Goal: Communication & Community: Share content

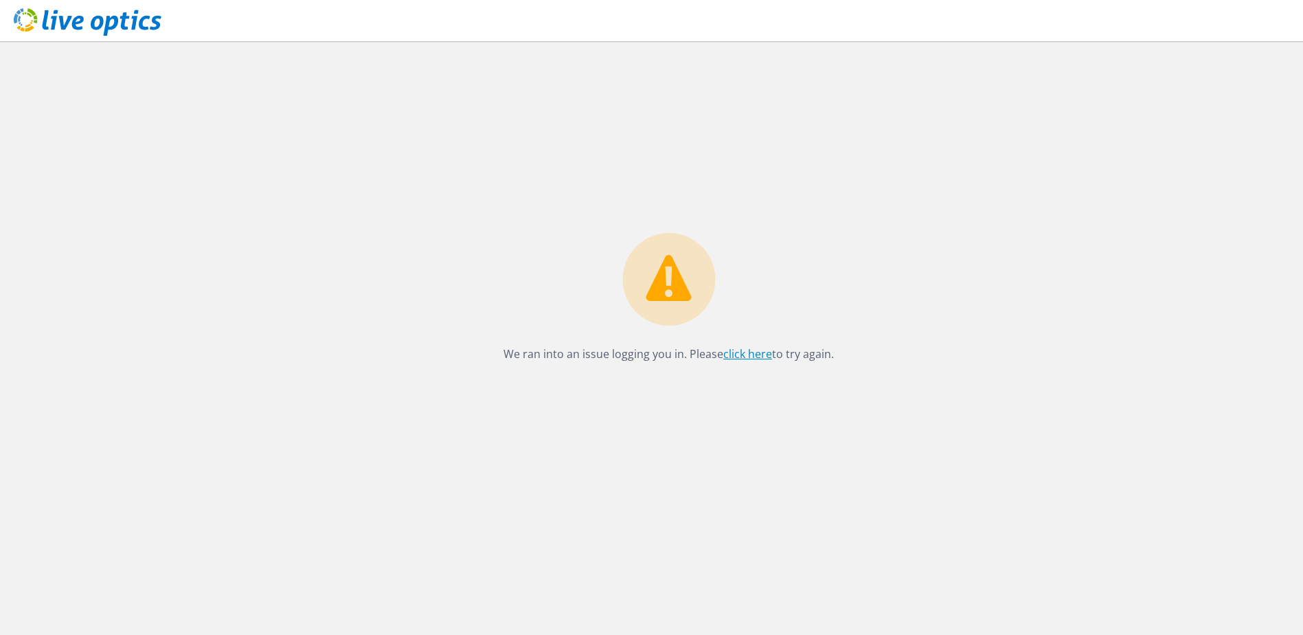
click at [766, 349] on link "click here" at bounding box center [748, 353] width 49 height 15
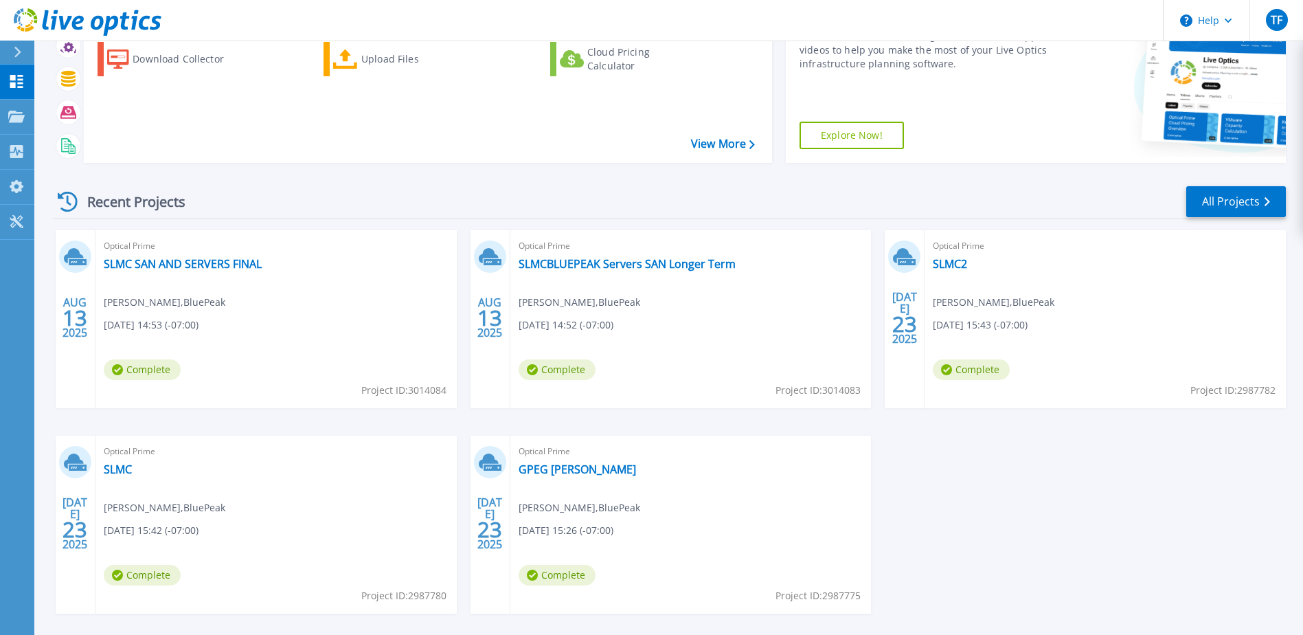
scroll to position [184, 0]
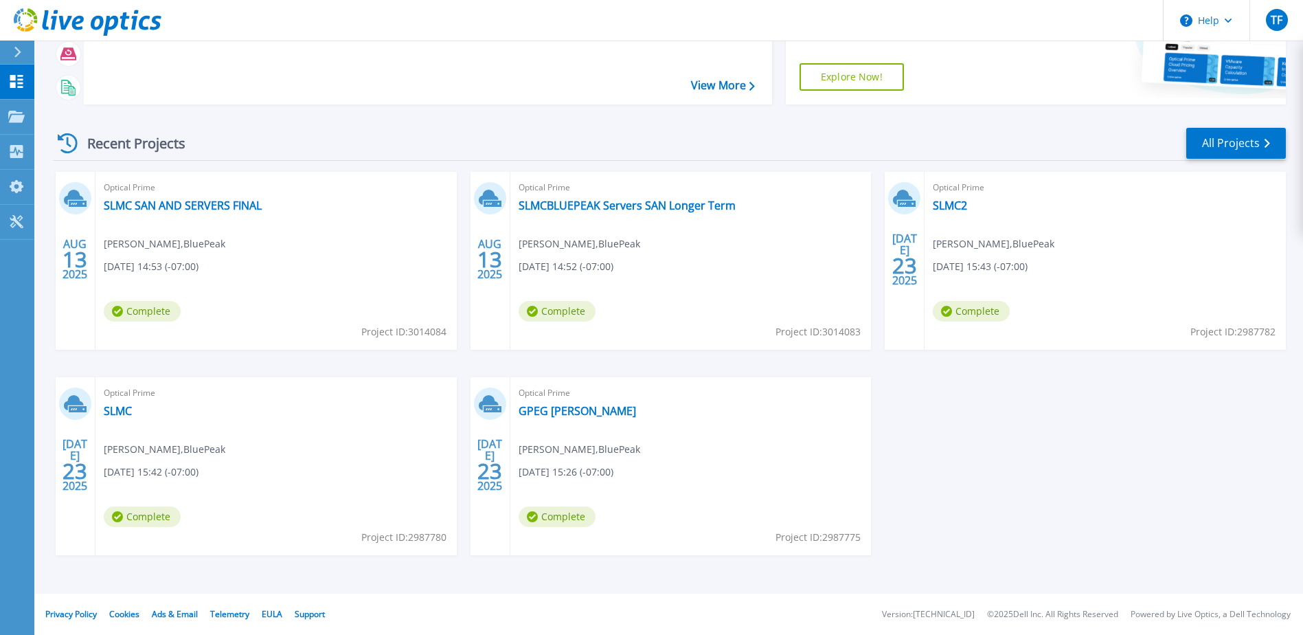
click at [211, 197] on div "Optical Prime SLMC SAN AND SERVERS FINAL Tim Fox , BluePeak 08/13/2025, 14:53 (…" at bounding box center [276, 261] width 361 height 178
click at [213, 205] on link "SLMC SAN AND SERVERS FINAL" at bounding box center [183, 206] width 158 height 14
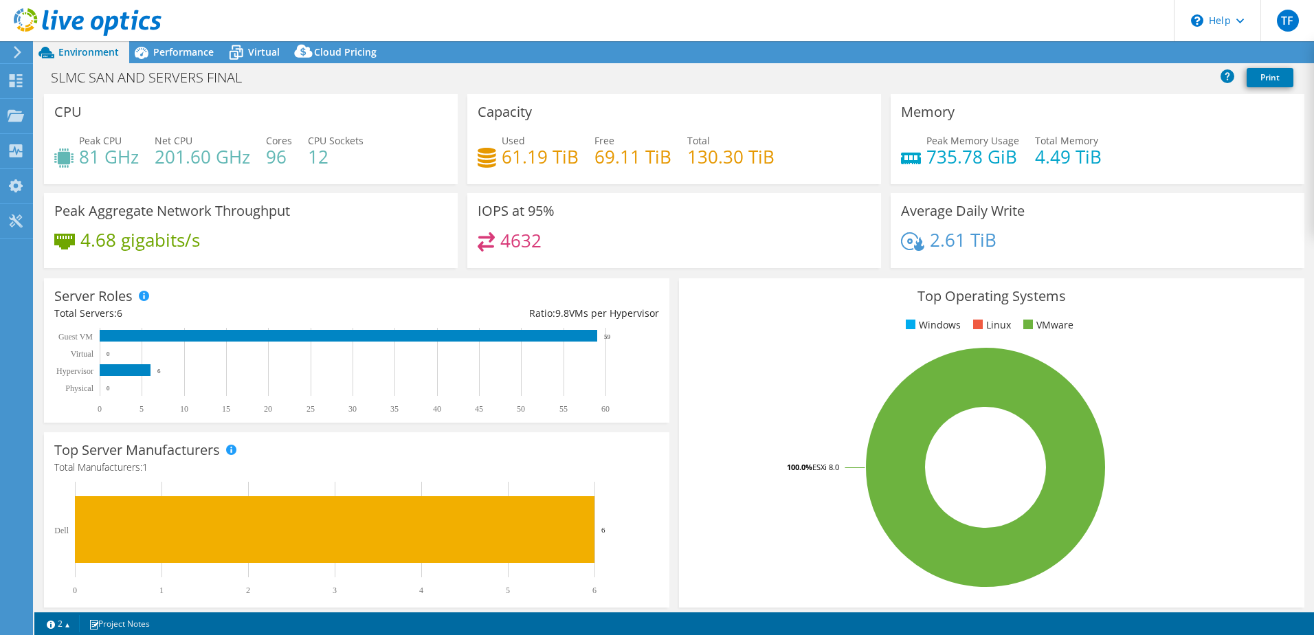
select select "USD"
click at [992, 95] on div "Memory Peak Memory Usage 735.78 GiB Total Memory 4.49 TiB" at bounding box center [1097, 139] width 414 height 90
click at [180, 61] on div "Performance" at bounding box center [176, 52] width 95 height 22
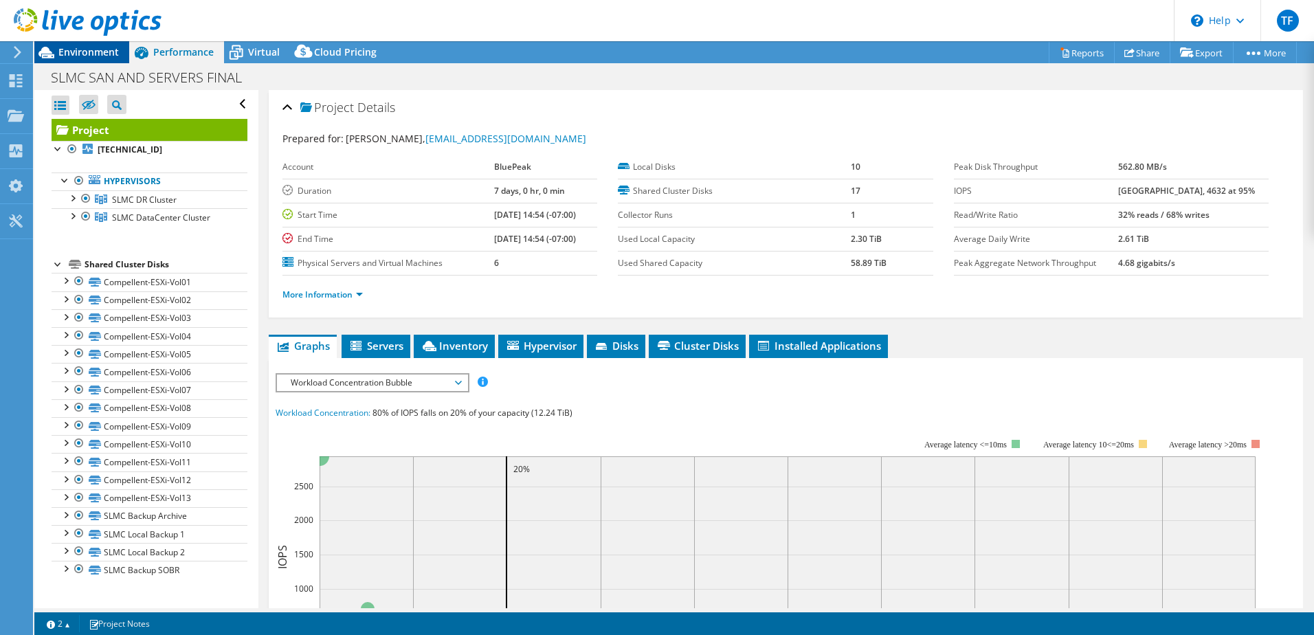
click at [79, 54] on span "Environment" at bounding box center [88, 51] width 60 height 13
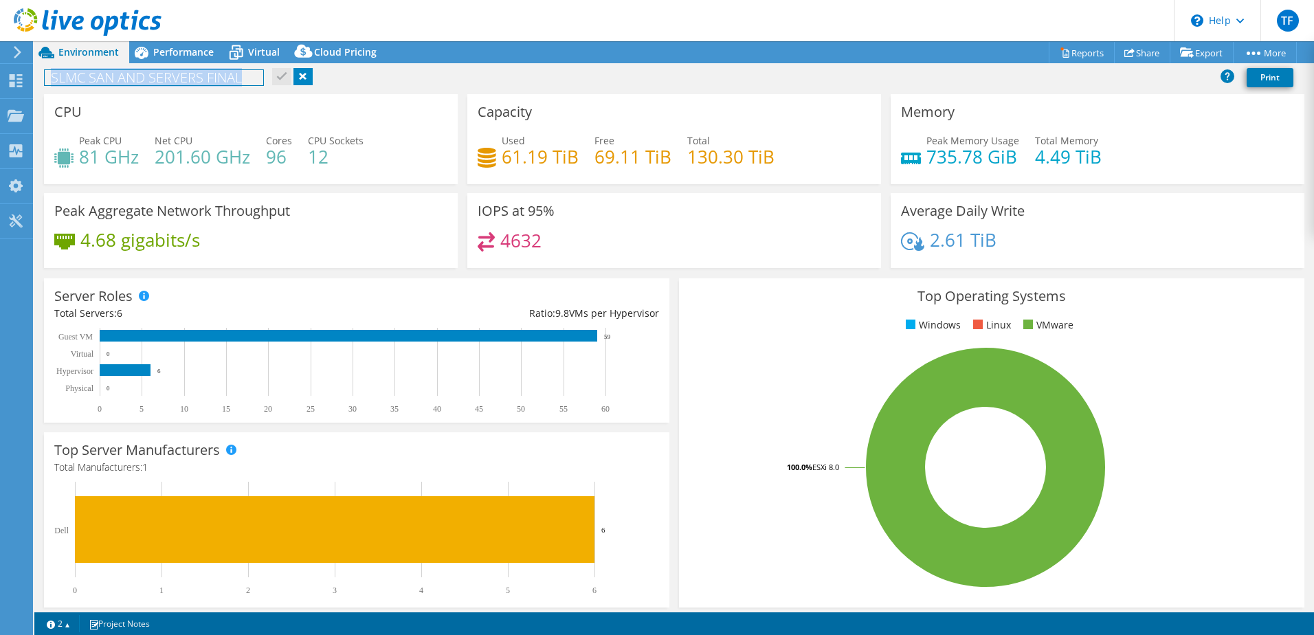
drag, startPoint x: 248, startPoint y: 80, endPoint x: 45, endPoint y: 84, distance: 202.7
click at [45, 84] on h1 "SLMC SAN AND SERVERS FINAL" at bounding box center [154, 77] width 218 height 15
copy h1 "SLMC SAN AND SERVERS FINAL"
click at [462, 95] on div "Capacity Used 61.19 TiB Free 69.11 TiB Total 130.30 TiB" at bounding box center [673, 139] width 423 height 90
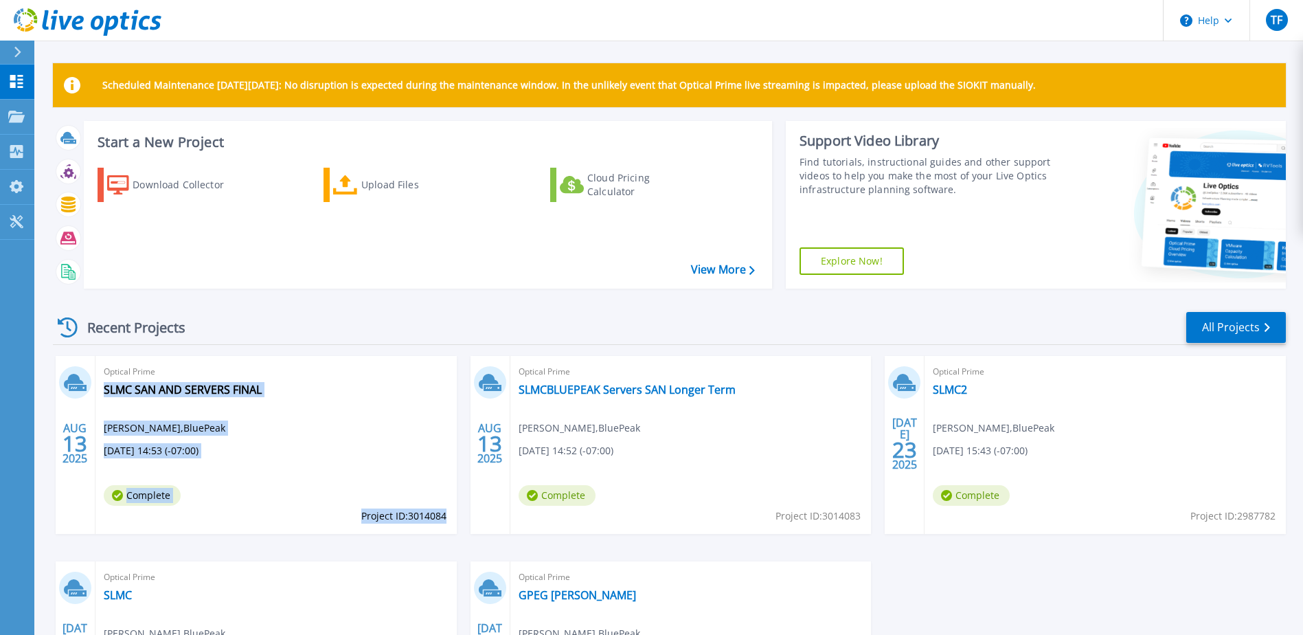
drag, startPoint x: 451, startPoint y: 515, endPoint x: 445, endPoint y: 519, distance: 8.0
click at [445, 519] on div "Optical Prime SLMC SAN AND SERVERS FINAL [PERSON_NAME] , BluePeak [DATE] 14:53 …" at bounding box center [276, 445] width 361 height 178
copy div "SLMC SAN AND SERVERS FINAL [PERSON_NAME] , BluePeak [DATE] 14:53 (-07:00) Compl…"
click at [227, 396] on link "SLMC SAN AND SERVERS FINAL" at bounding box center [183, 390] width 158 height 14
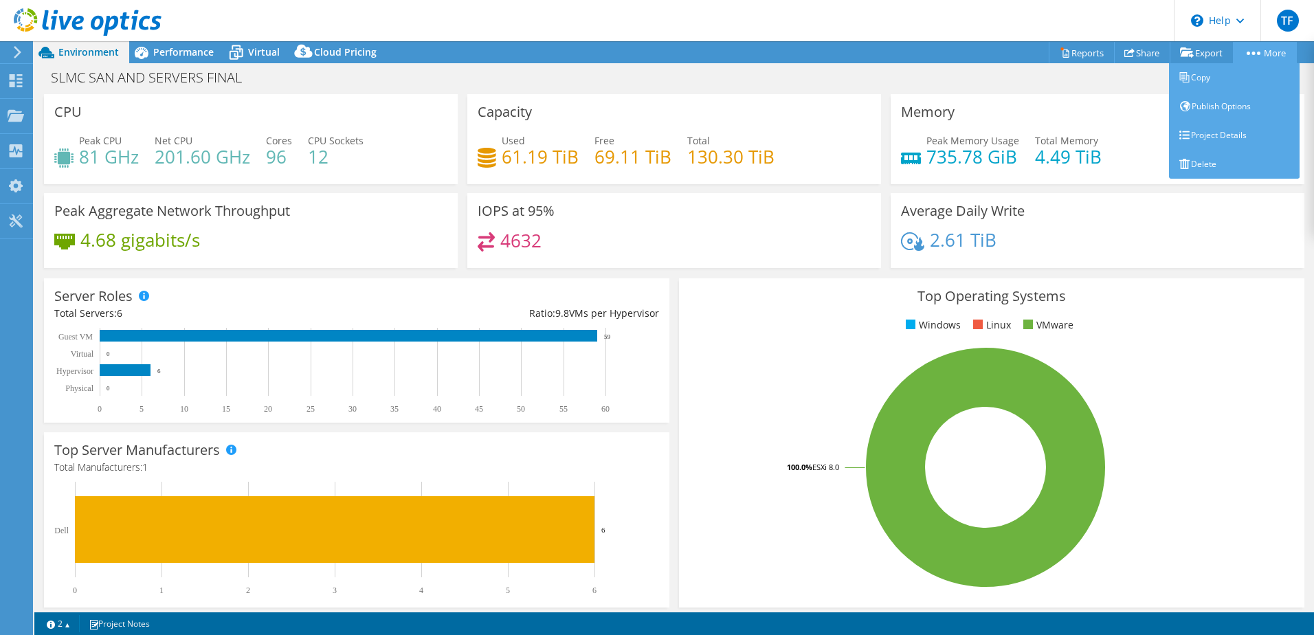
click at [1281, 53] on link "More" at bounding box center [1265, 52] width 64 height 21
click at [1216, 106] on link "Publish Options" at bounding box center [1234, 106] width 131 height 29
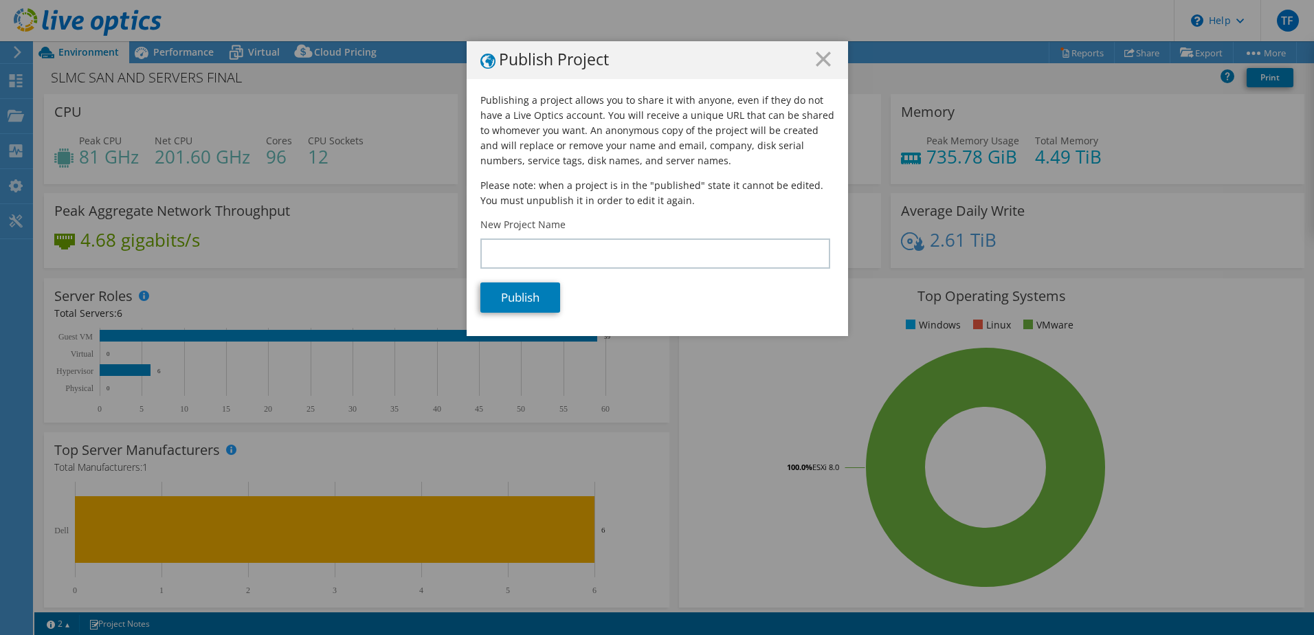
click at [502, 106] on p "Publishing a project allows you to share it with anyone, even if they do not ha…" at bounding box center [657, 131] width 354 height 76
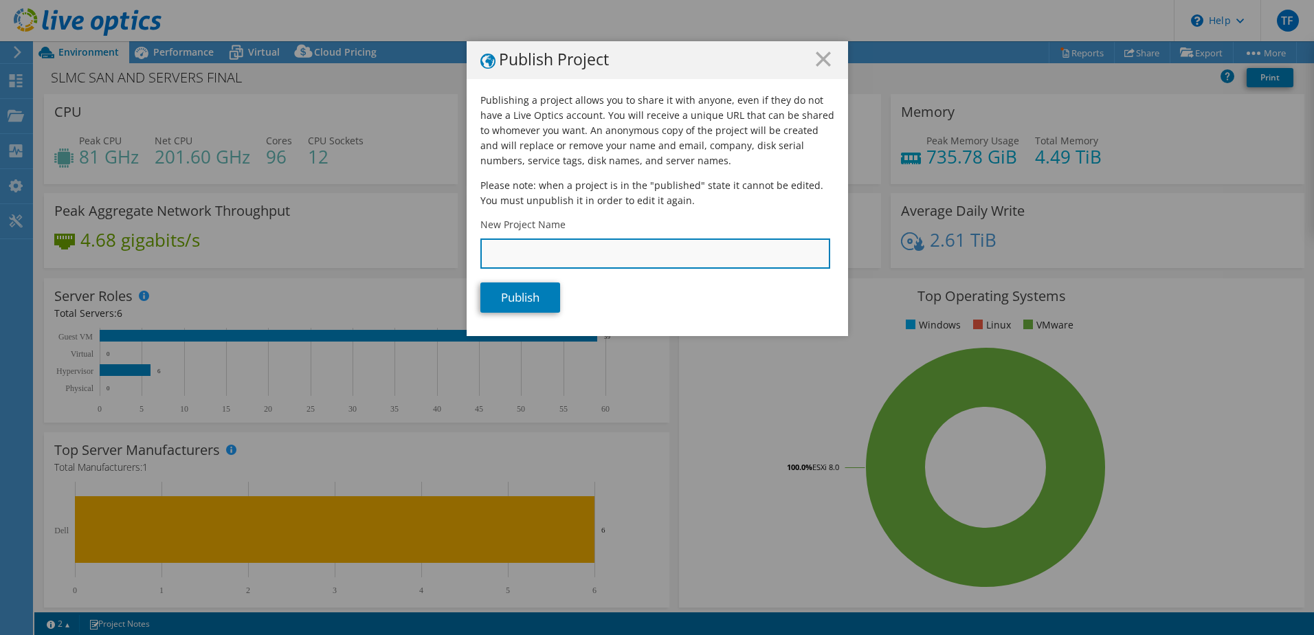
click at [579, 254] on input "New Project Name" at bounding box center [655, 253] width 350 height 30
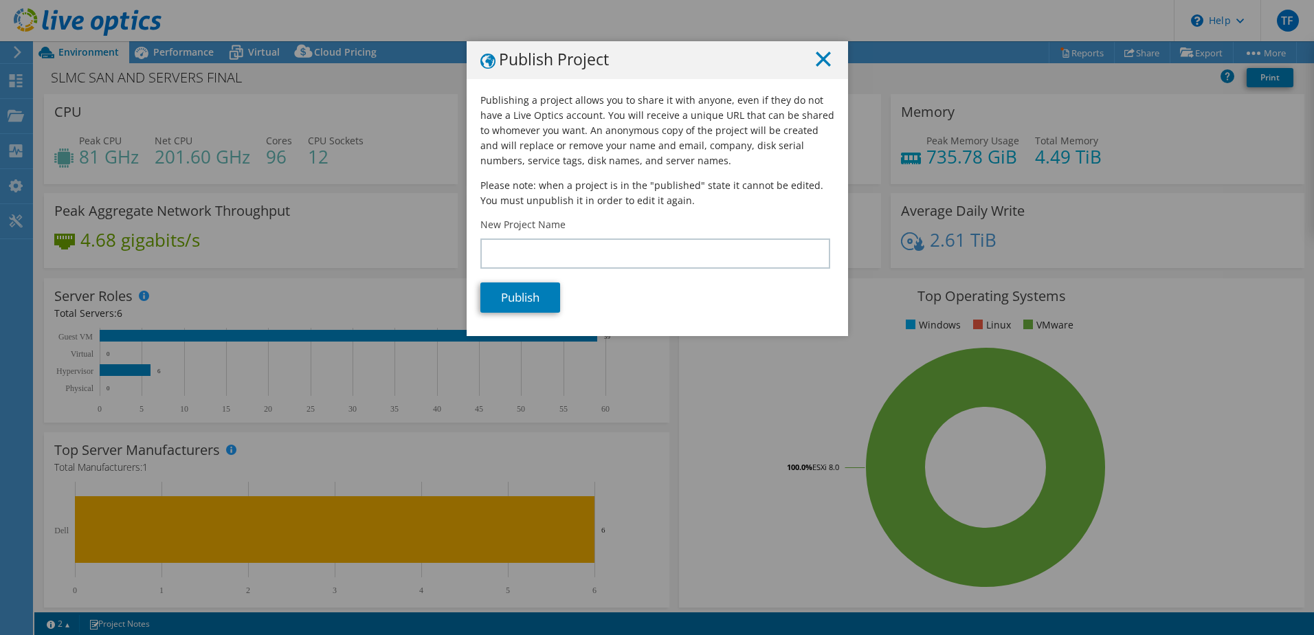
click at [818, 63] on icon at bounding box center [823, 59] width 15 height 15
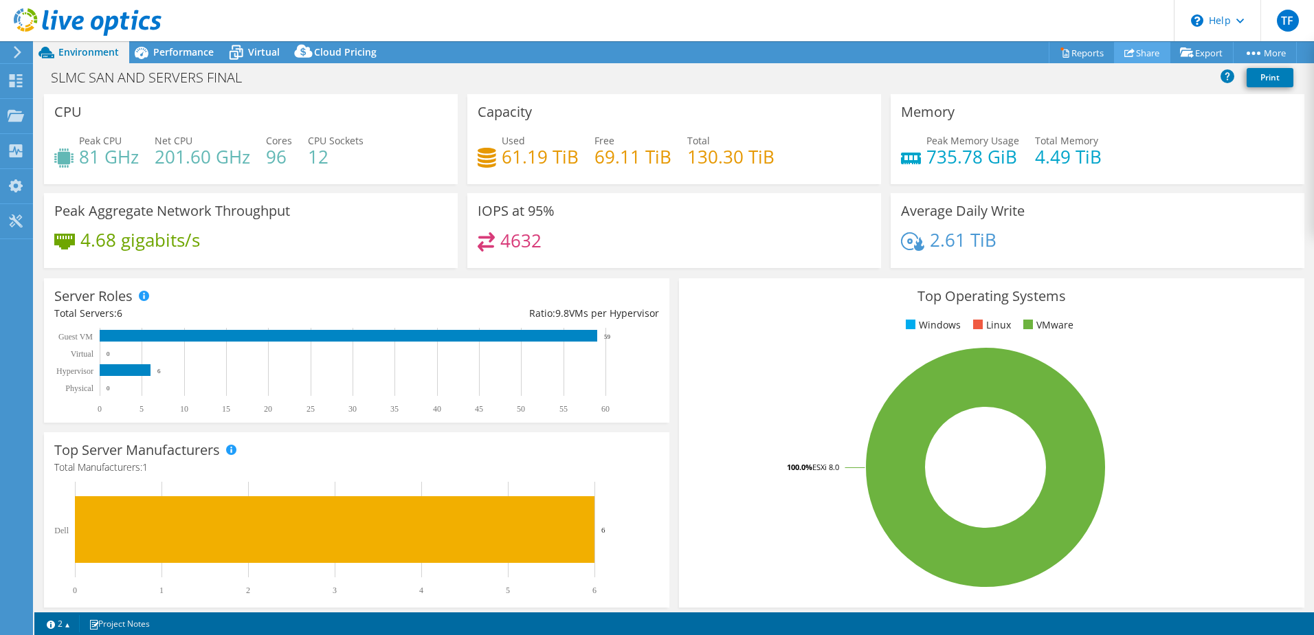
click at [1134, 50] on link "Share" at bounding box center [1142, 52] width 56 height 21
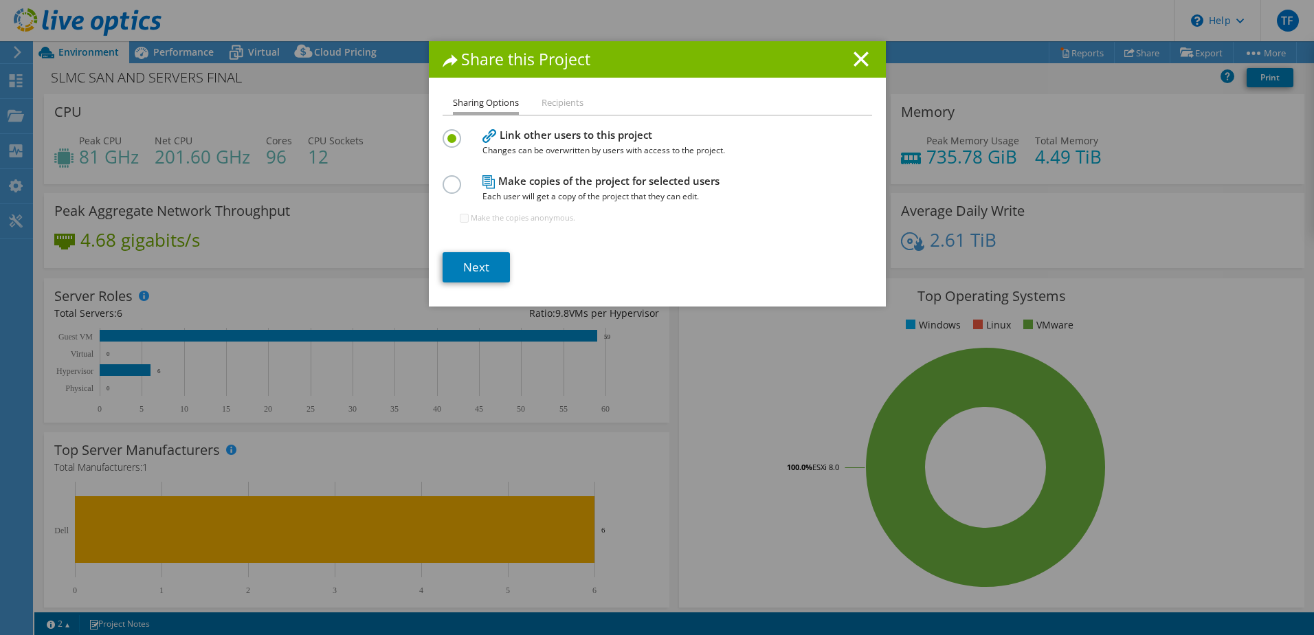
click at [566, 100] on li "Recipients" at bounding box center [562, 103] width 42 height 17
click at [487, 100] on li "Sharing Options" at bounding box center [486, 105] width 66 height 20
click at [450, 179] on label at bounding box center [454, 176] width 24 height 3
click at [0, 0] on input "radio" at bounding box center [0, 0] width 0 height 0
click at [467, 271] on link "Next" at bounding box center [475, 267] width 67 height 30
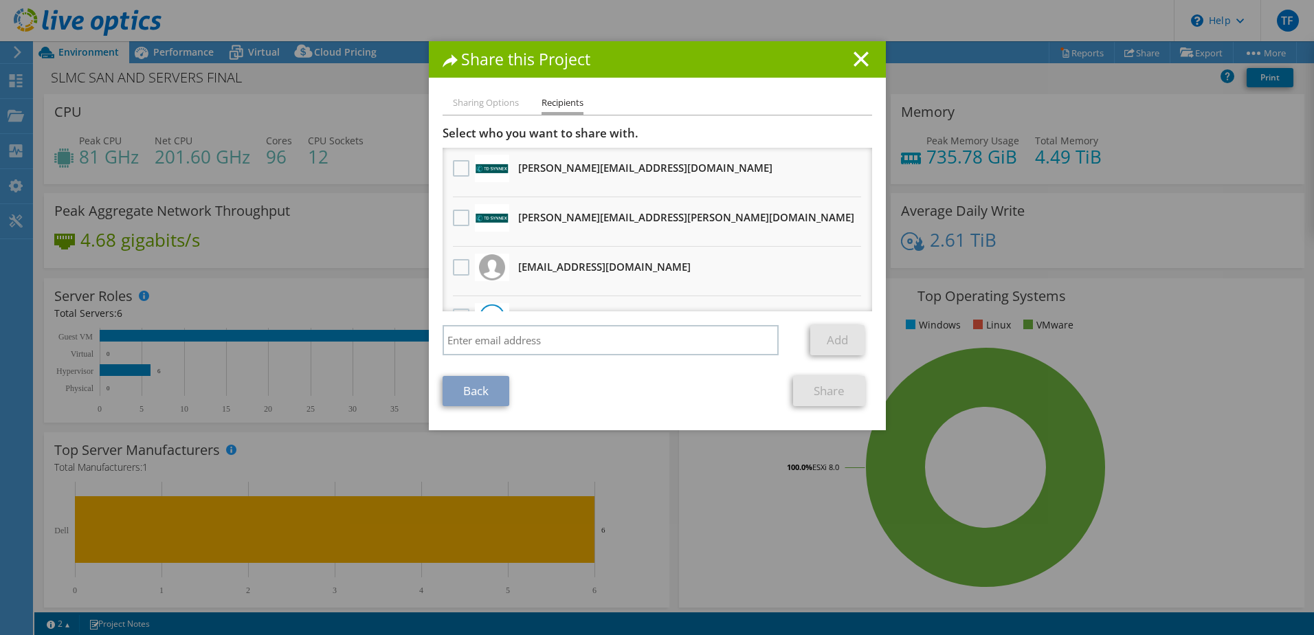
scroll to position [34, 0]
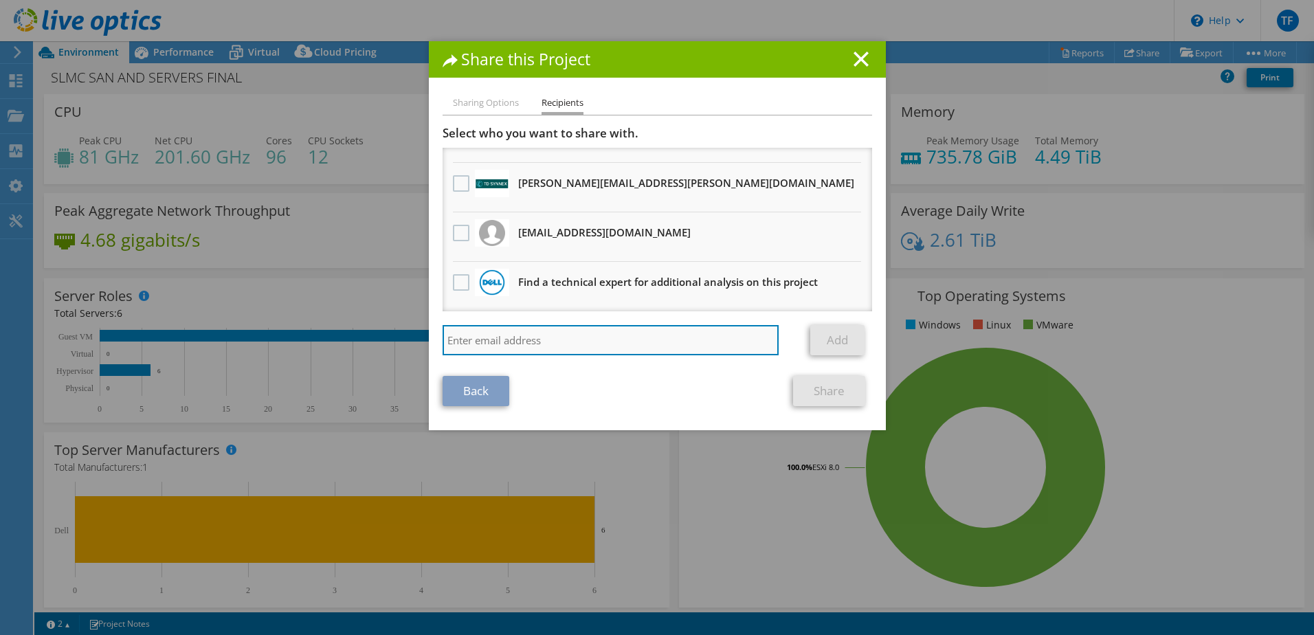
click at [528, 334] on input "search" at bounding box center [610, 340] width 337 height 30
type input "R"
type input "Reid.Hunt@dell.com"
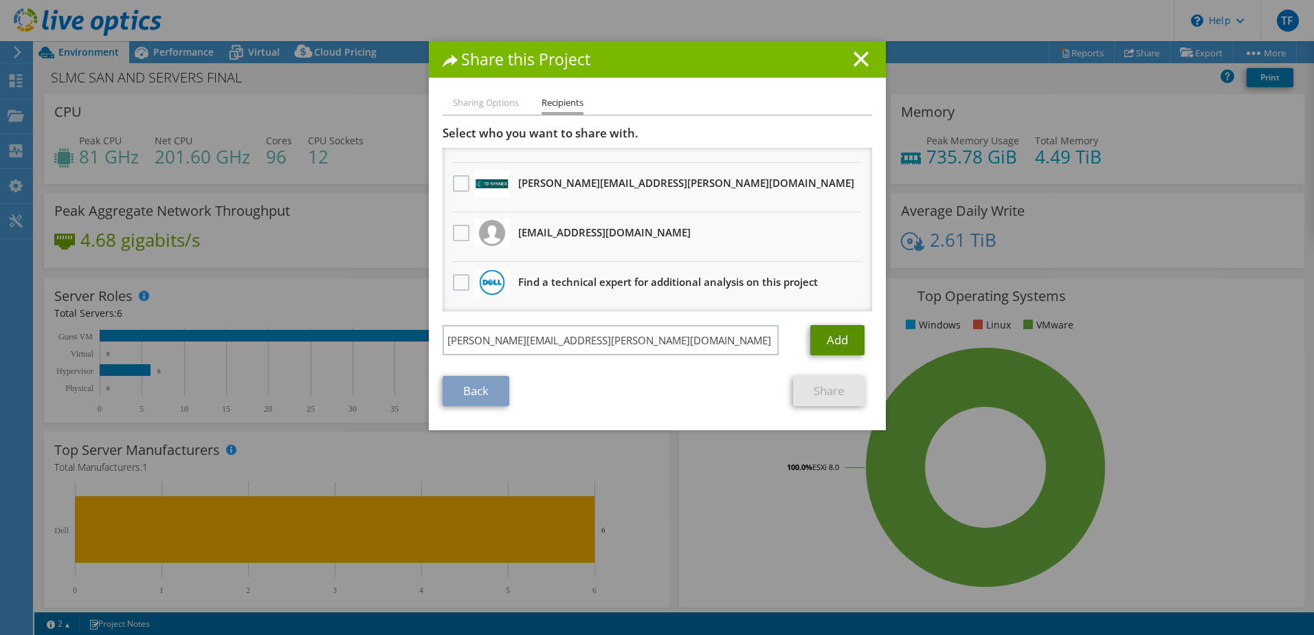
click at [829, 343] on link "Add" at bounding box center [837, 340] width 54 height 30
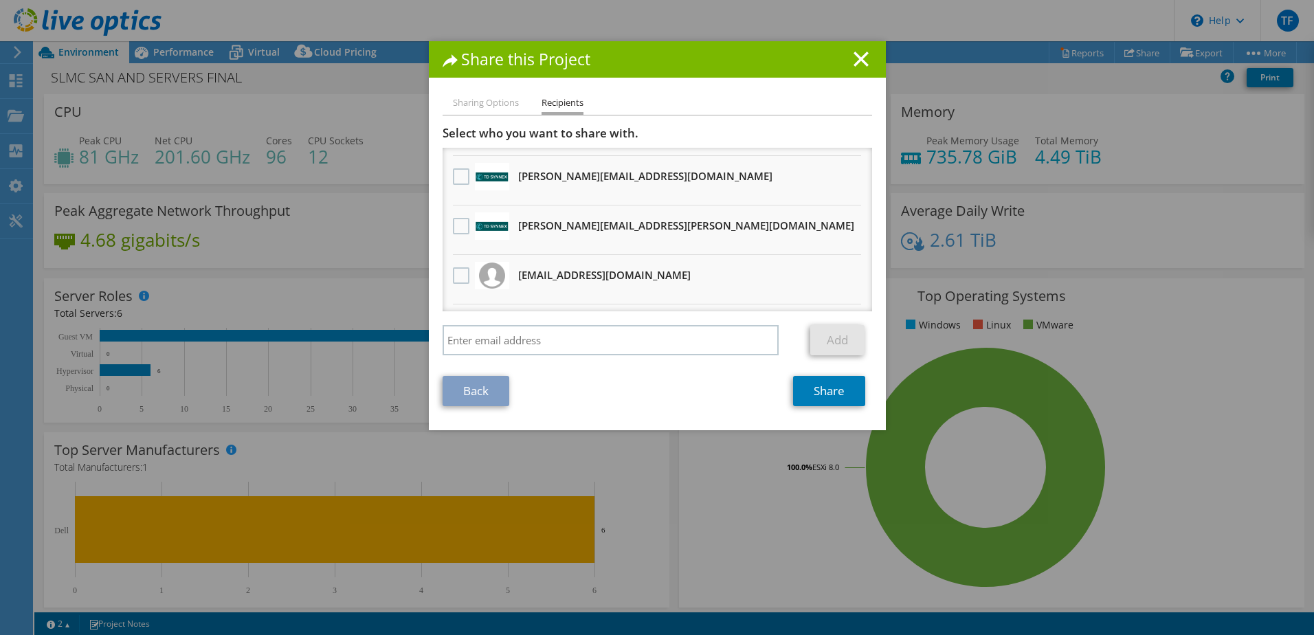
scroll to position [0, 0]
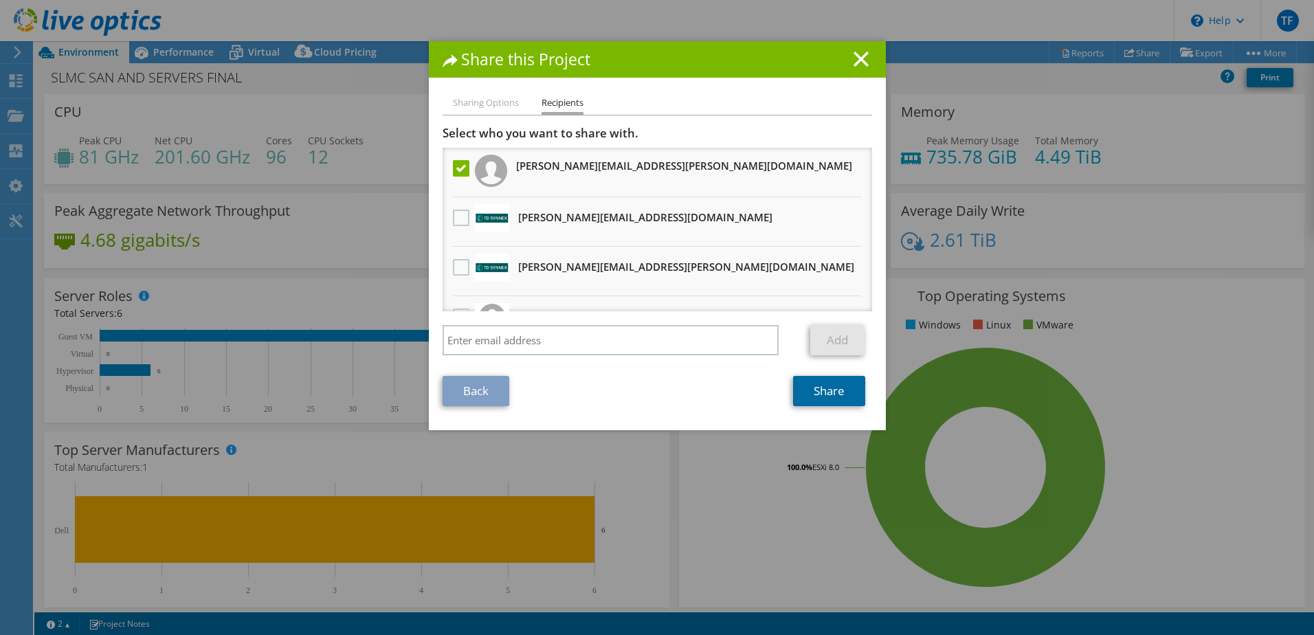
click at [825, 386] on link "Share" at bounding box center [829, 391] width 72 height 30
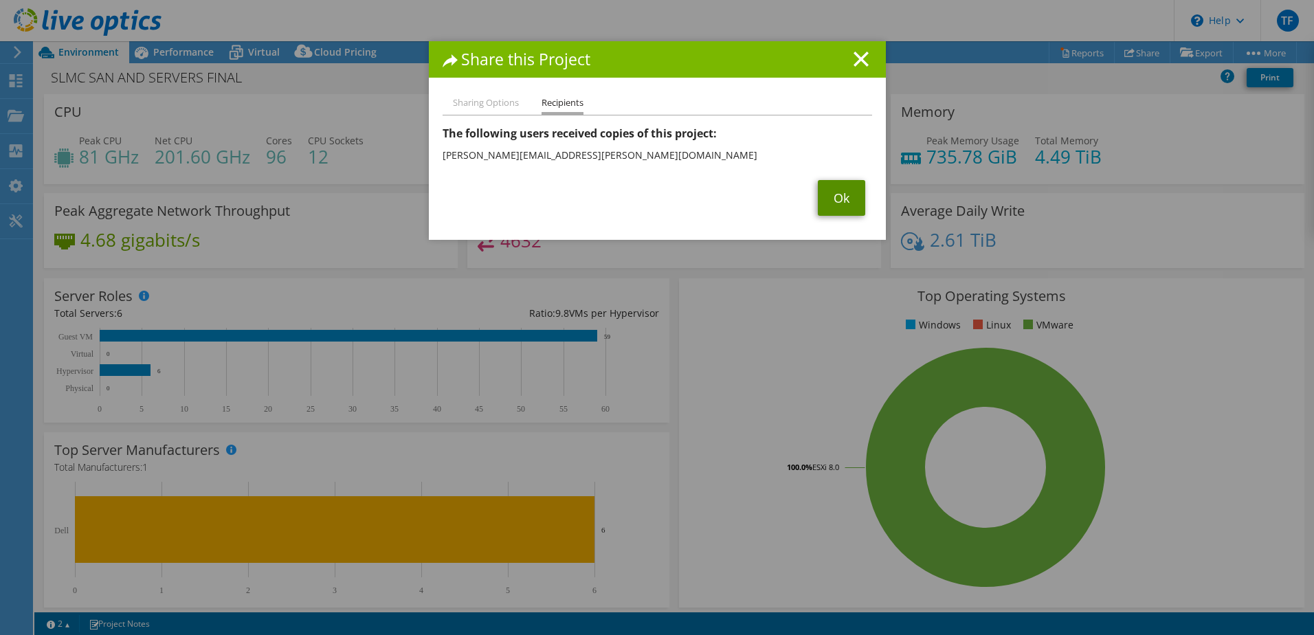
click at [836, 194] on link "Ok" at bounding box center [841, 198] width 47 height 36
